Goal: Task Accomplishment & Management: Use online tool/utility

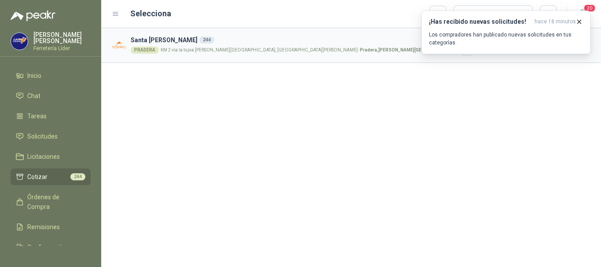
click at [42, 176] on span "Cotizar" at bounding box center [37, 177] width 20 height 10
click at [579, 19] on icon "button" at bounding box center [578, 21] width 7 height 7
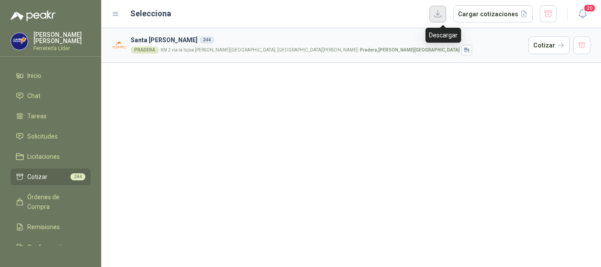
click at [436, 14] on button "button" at bounding box center [437, 14] width 17 height 17
click at [355, 17] on div "Selecciona Cargar cotizaciones" at bounding box center [343, 14] width 426 height 18
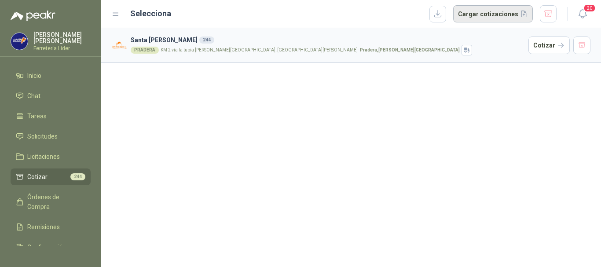
click at [505, 14] on button "Cargar cotizaciones" at bounding box center [493, 14] width 80 height 18
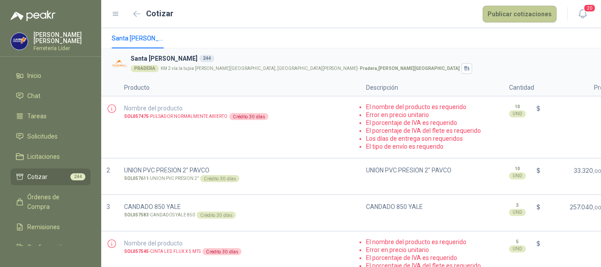
click at [518, 12] on button "Publicar cotizaciones" at bounding box center [519, 14] width 74 height 17
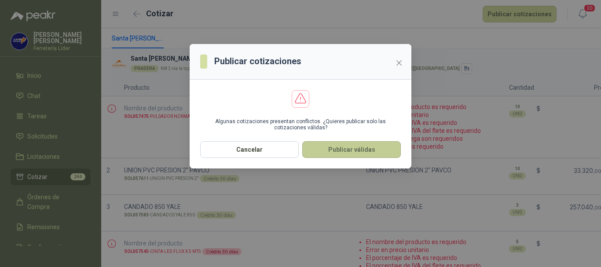
click at [362, 153] on button "Publicar válidas" at bounding box center [351, 149] width 98 height 17
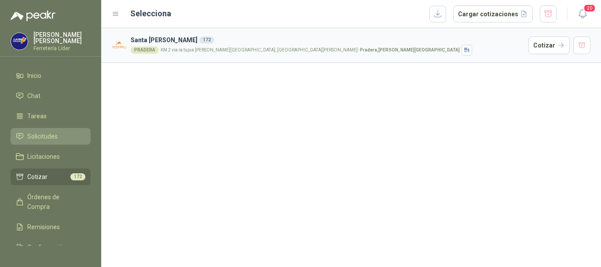
click at [54, 133] on span "Solicitudes" at bounding box center [42, 136] width 30 height 10
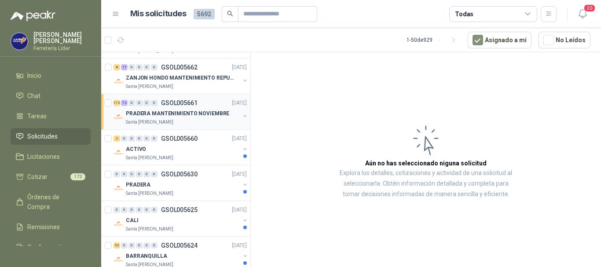
scroll to position [44, 0]
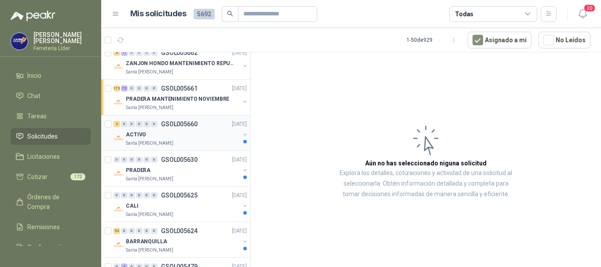
click at [204, 139] on div "ACTIVO" at bounding box center [183, 134] width 114 height 11
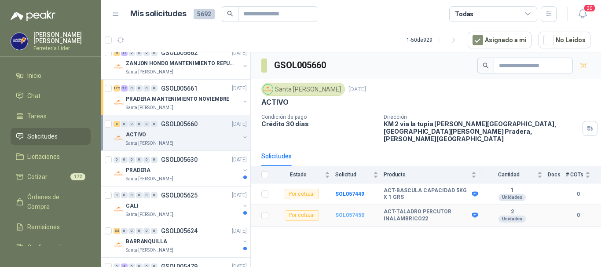
click at [353, 212] on b "SOL057450" at bounding box center [349, 215] width 29 height 6
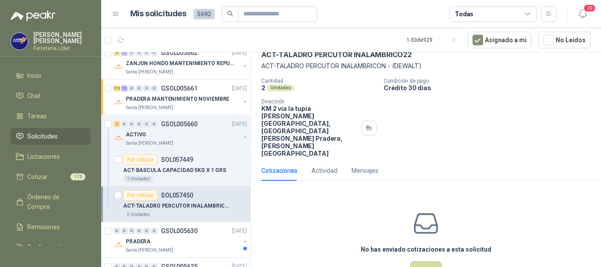
scroll to position [46, 0]
click at [427, 261] on button "Cotizar" at bounding box center [426, 269] width 32 height 17
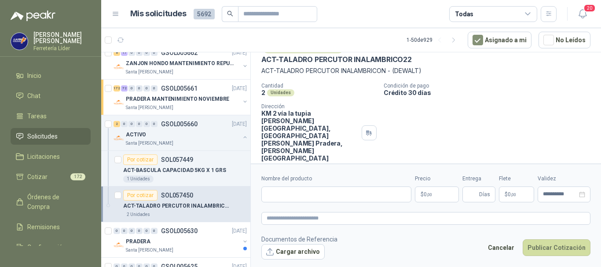
scroll to position [40, 0]
paste input "**********"
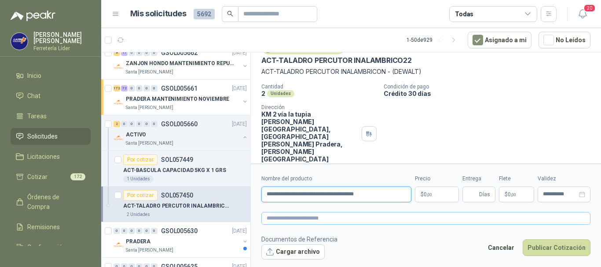
type input "**********"
click at [331, 218] on textarea at bounding box center [425, 218] width 329 height 13
paste textarea "**********"
type textarea "**********"
click at [434, 201] on p "$ 0 ,00" at bounding box center [437, 194] width 44 height 16
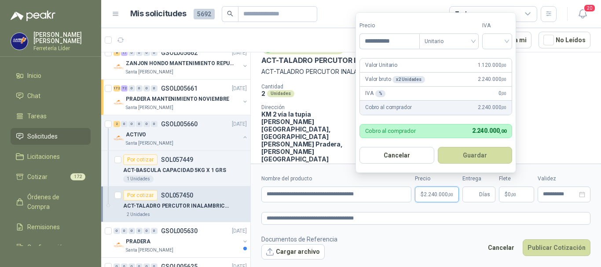
type input "**********"
click at [491, 60] on div "19%" at bounding box center [499, 60] width 16 height 10
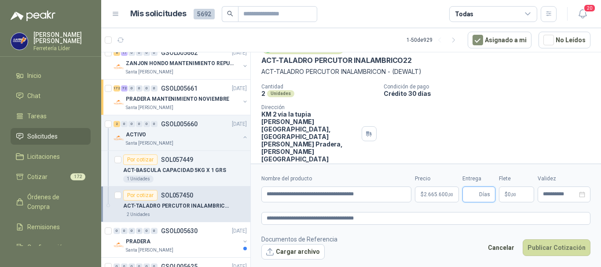
click at [477, 193] on input "Entrega" at bounding box center [472, 194] width 10 height 15
type input "*"
click at [571, 251] on button "Publicar Cotización" at bounding box center [556, 247] width 68 height 17
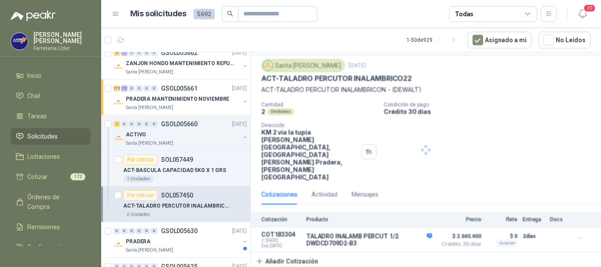
scroll to position [0, 0]
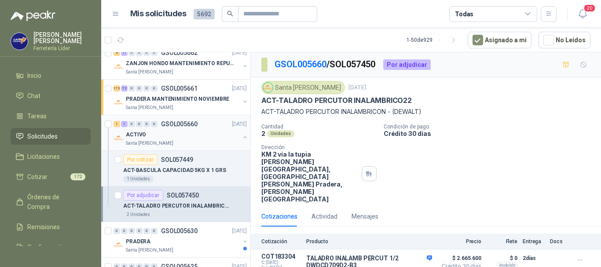
click at [241, 138] on button "button" at bounding box center [244, 137] width 7 height 7
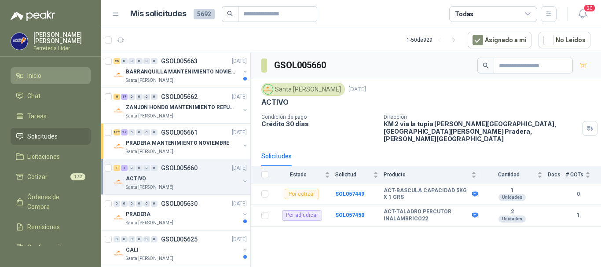
click at [33, 75] on span "Inicio" at bounding box center [34, 76] width 14 height 10
